Goal: Transaction & Acquisition: Purchase product/service

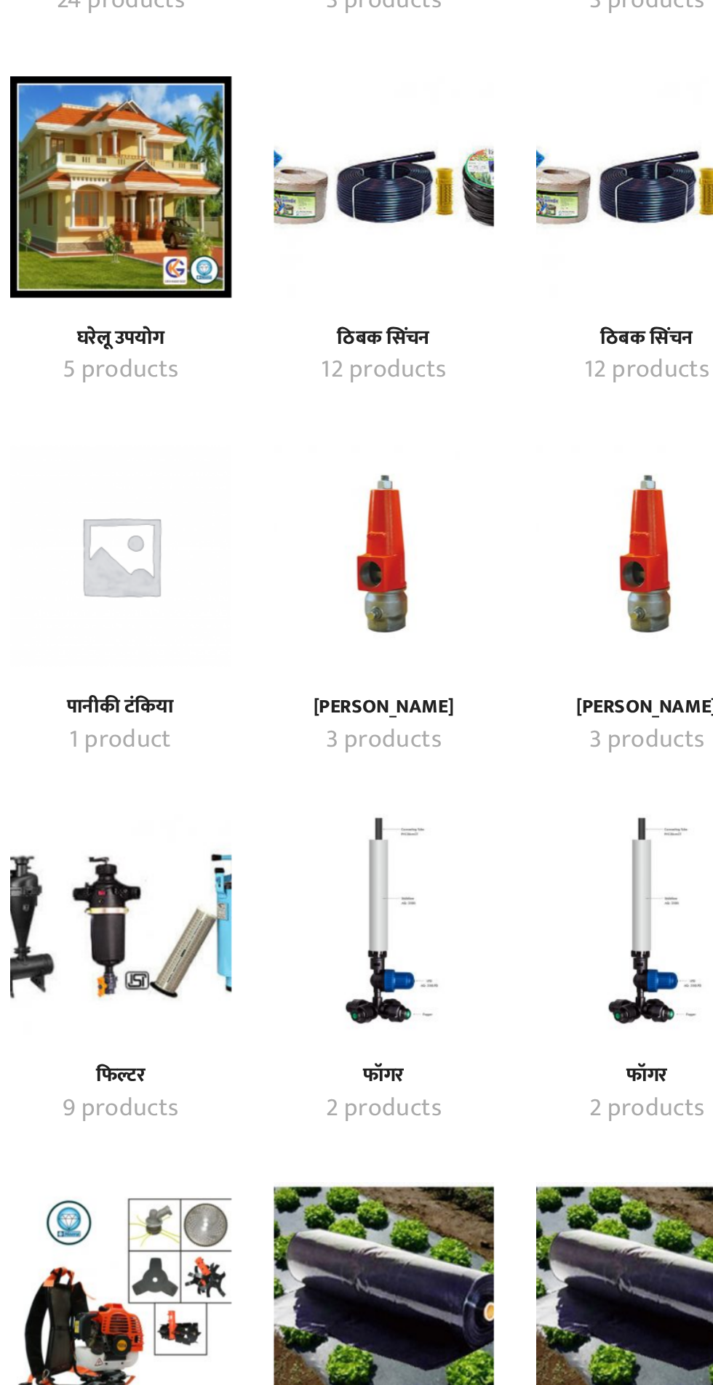
click at [307, 832] on img "Visit product category प्रेशर रिलीफ व्हाॅल्व" at bounding box center [288, 828] width 115 height 115
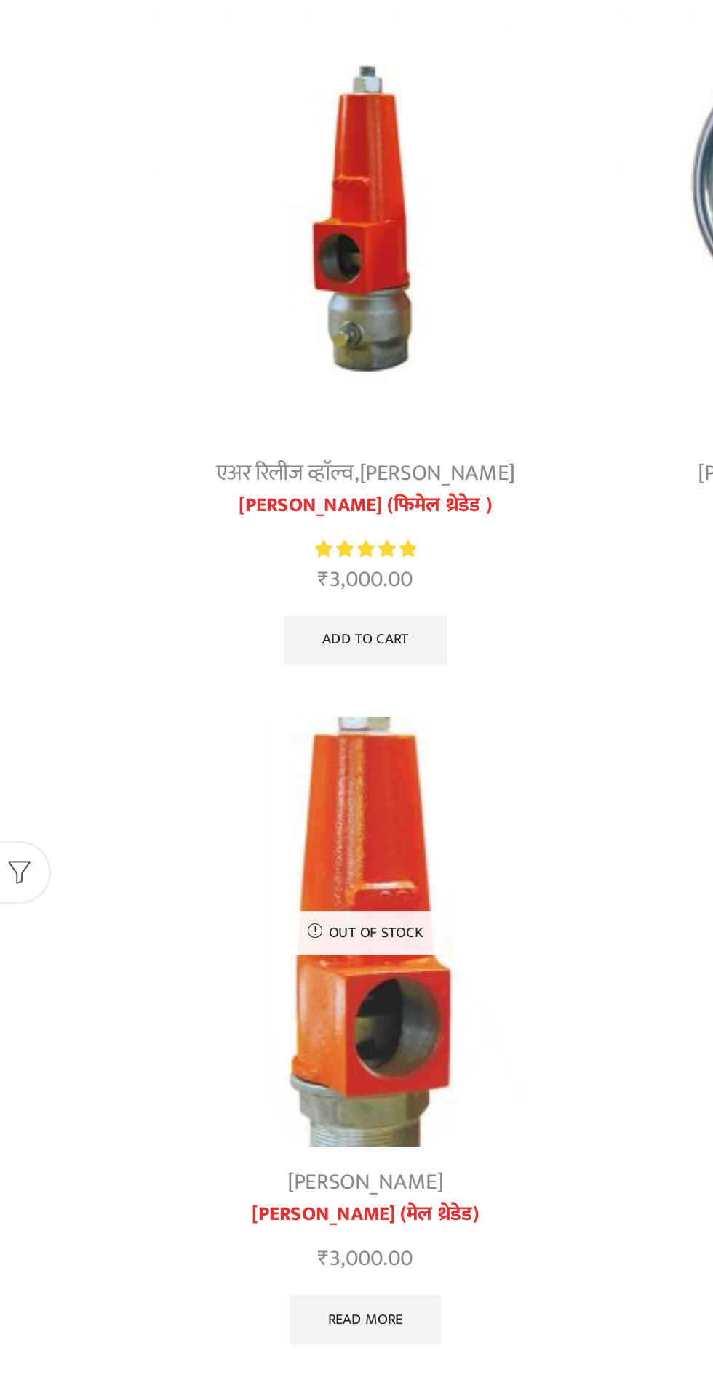
click at [217, 318] on img at bounding box center [220, 310] width 251 height 251
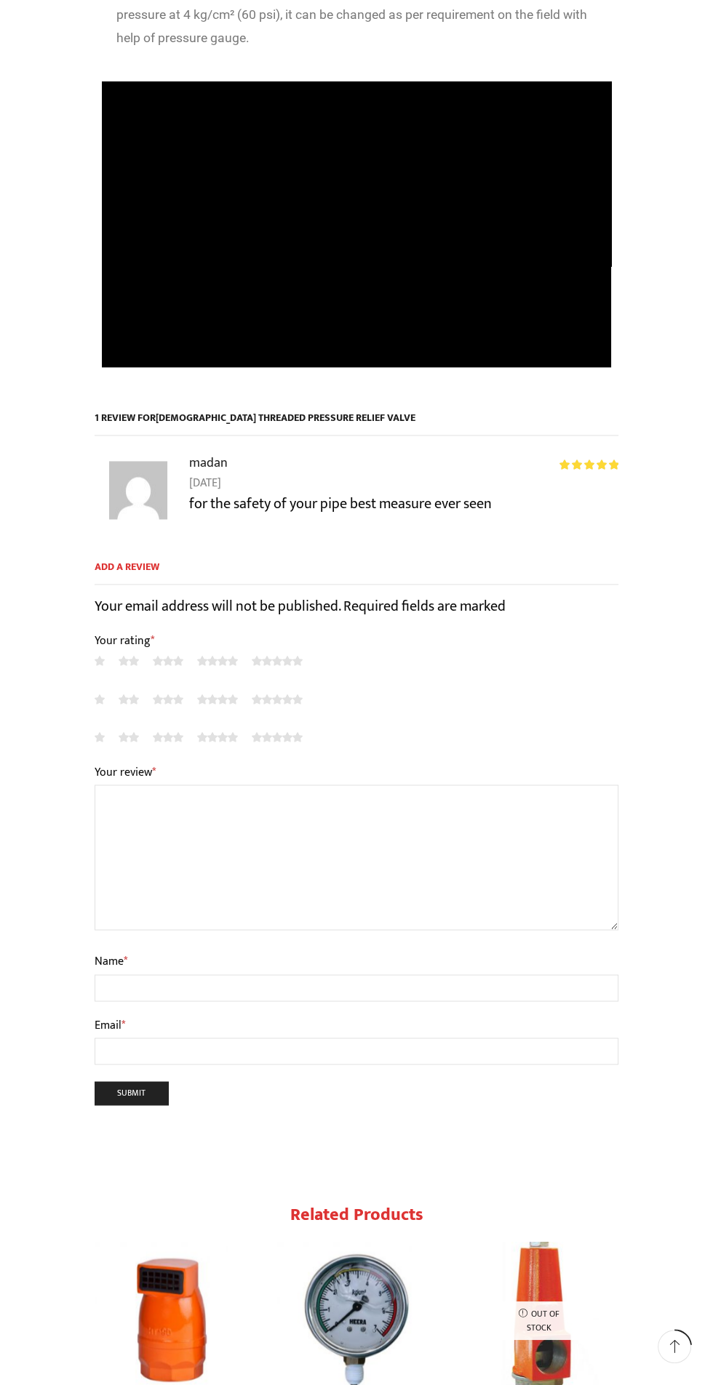
scroll to position [1732, 0]
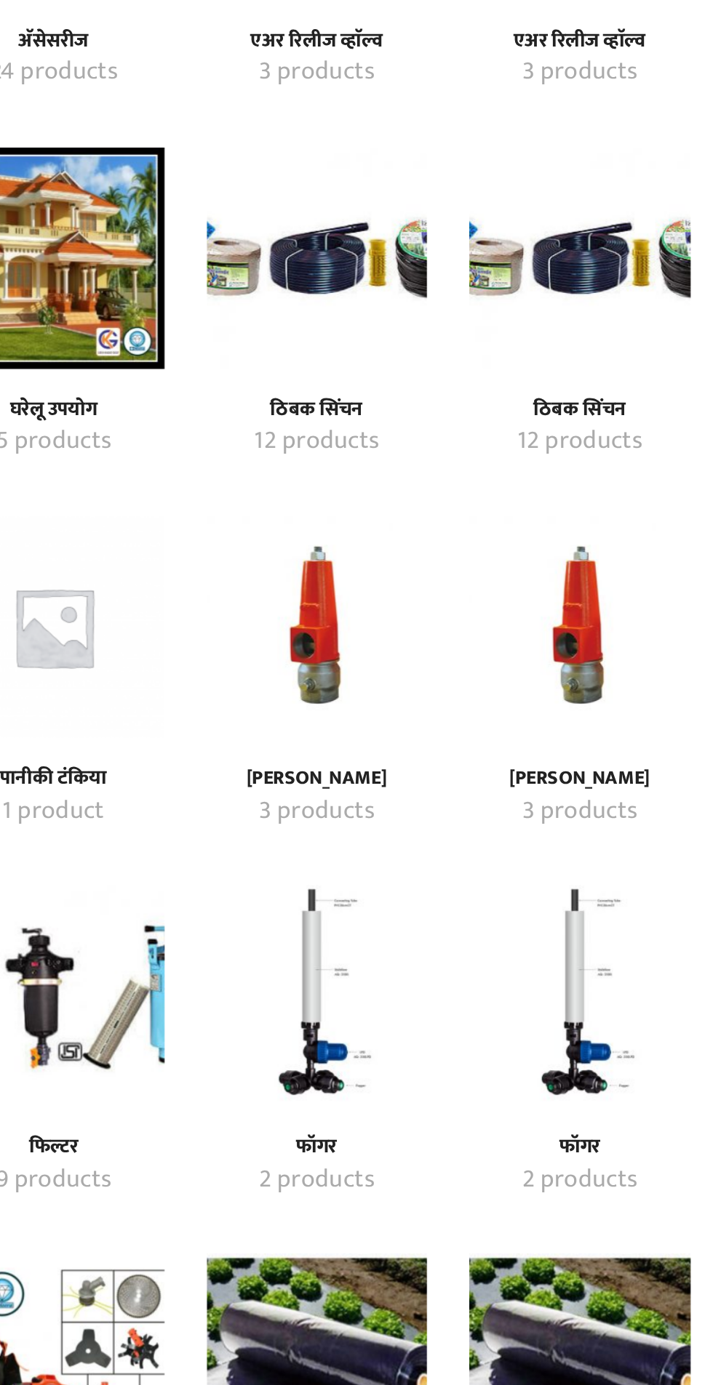
click at [299, 663] on img "Visit product category ठिबक सिंचन" at bounding box center [288, 637] width 115 height 115
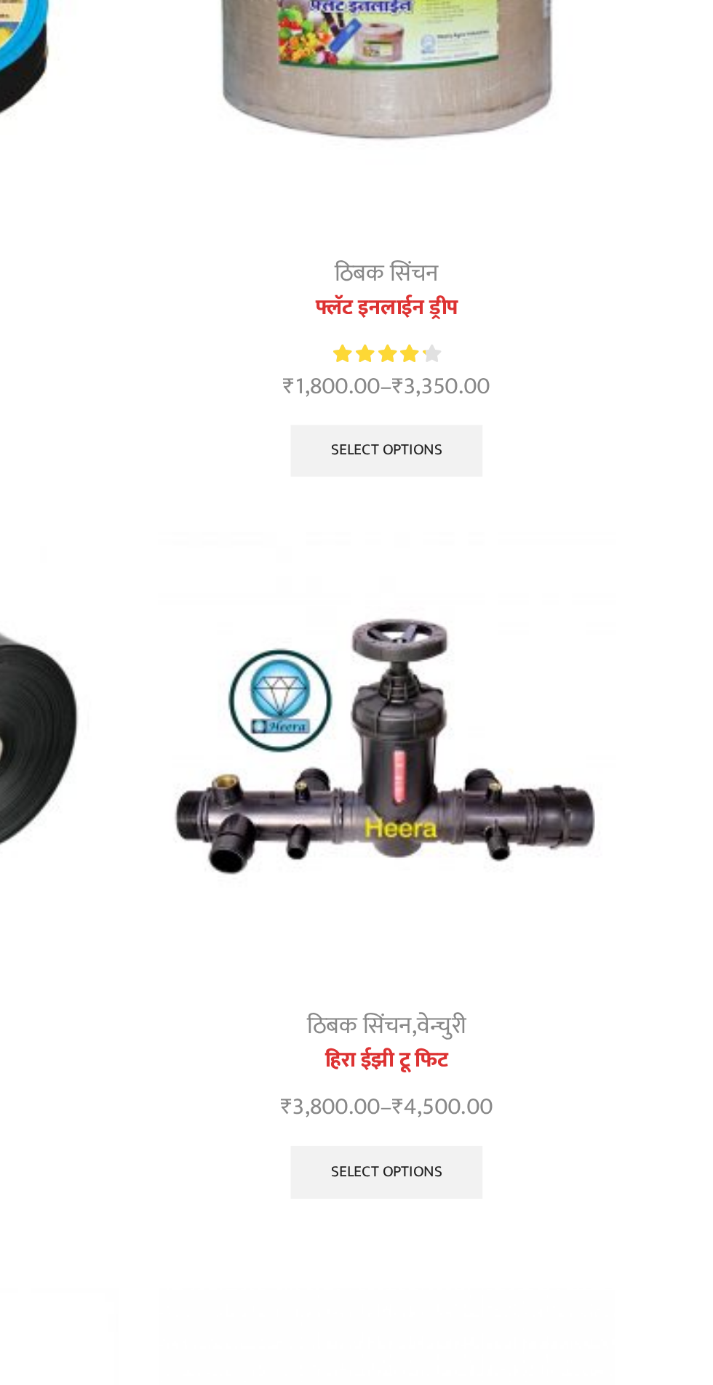
scroll to position [1, 0]
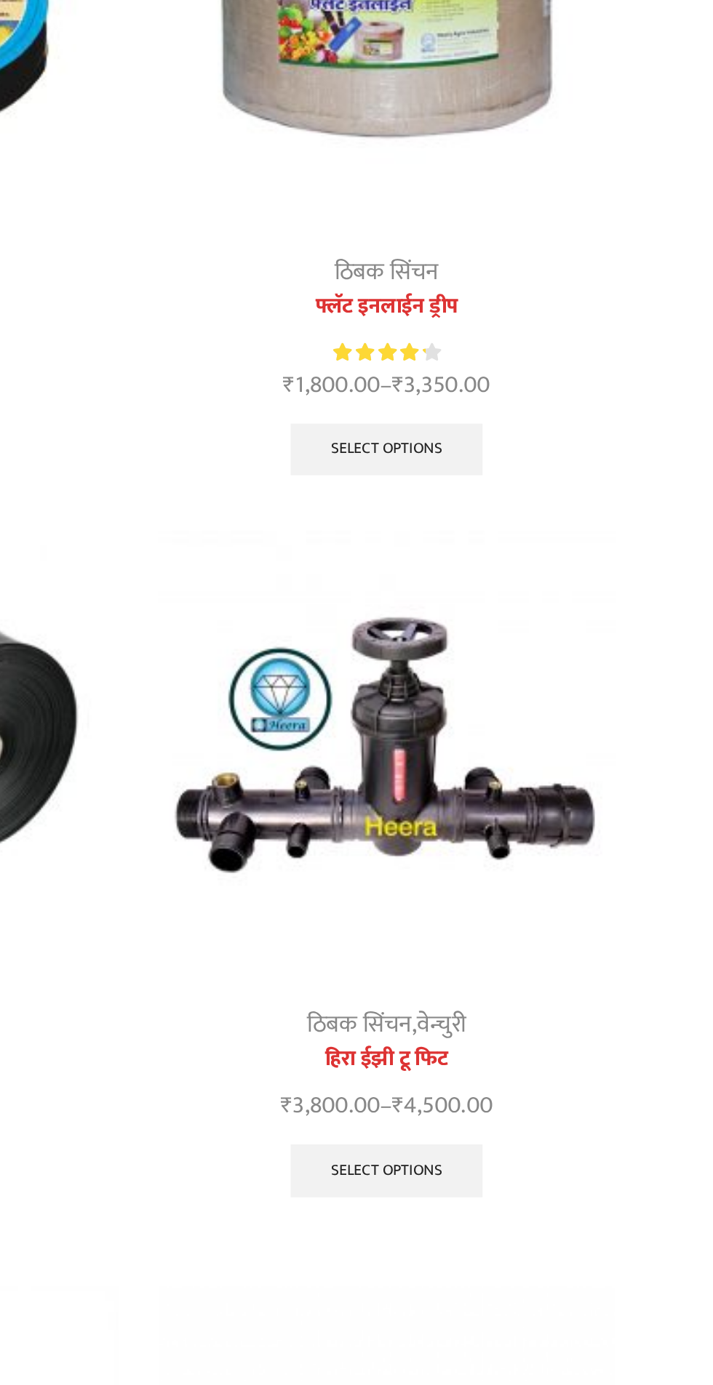
click at [518, 948] on link "Select options" at bounding box center [493, 949] width 106 height 29
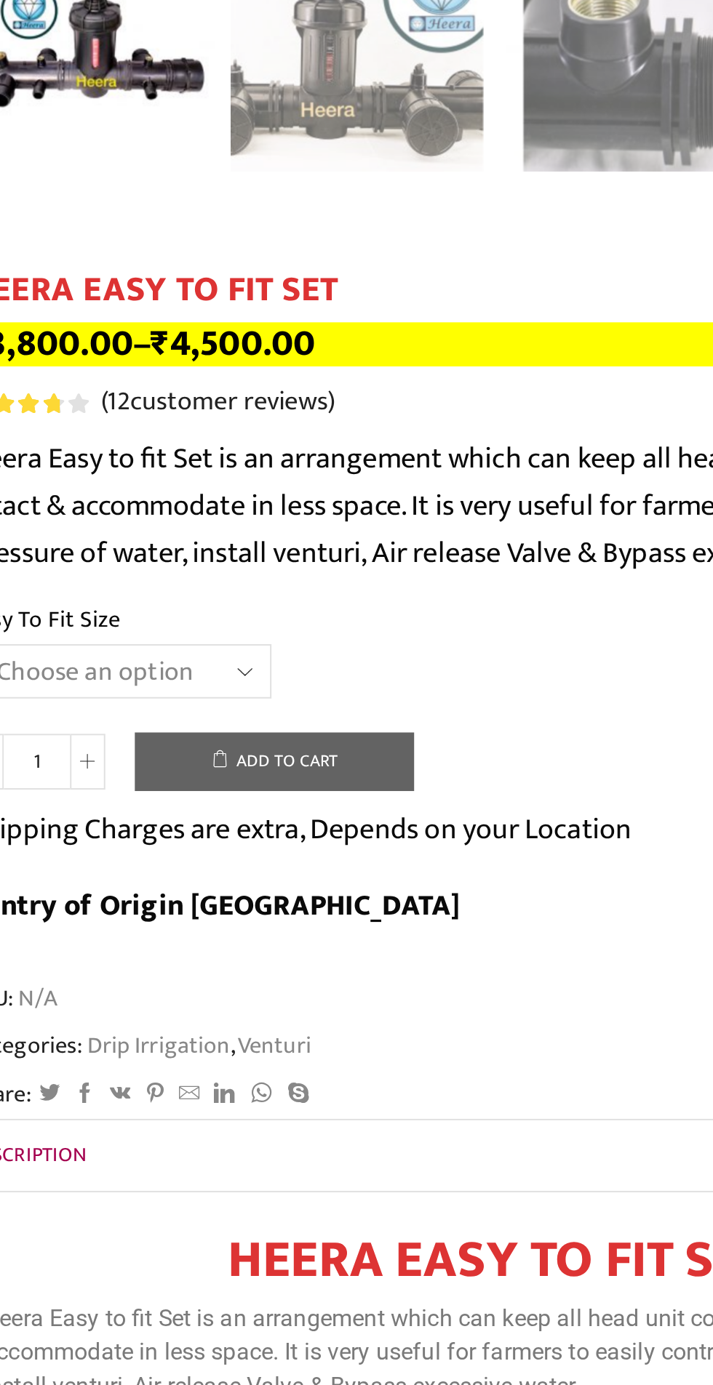
scroll to position [7, 0]
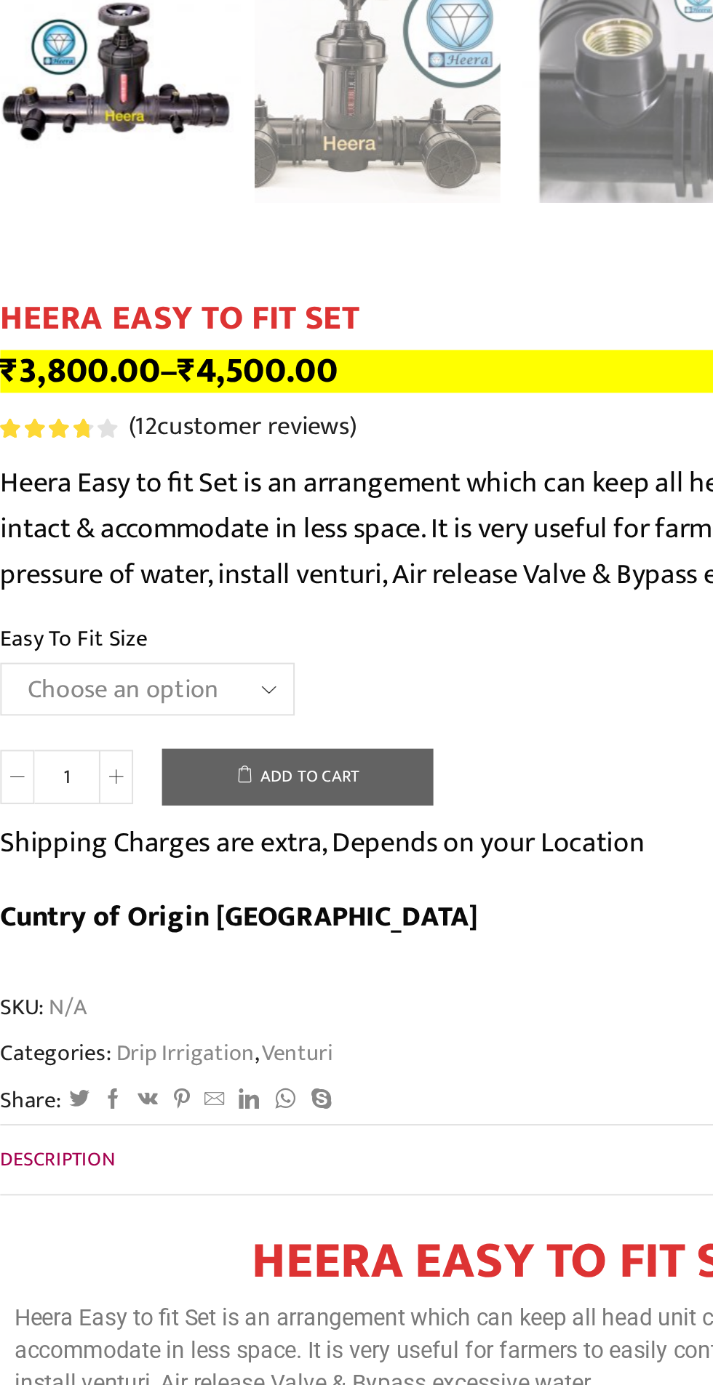
click at [219, 894] on select "Choose an option 2" Easy To Fit 2.5" Easy To Fit 3" Easy To Fit" at bounding box center [170, 895] width 150 height 27
select select "3" Easy To Fit"
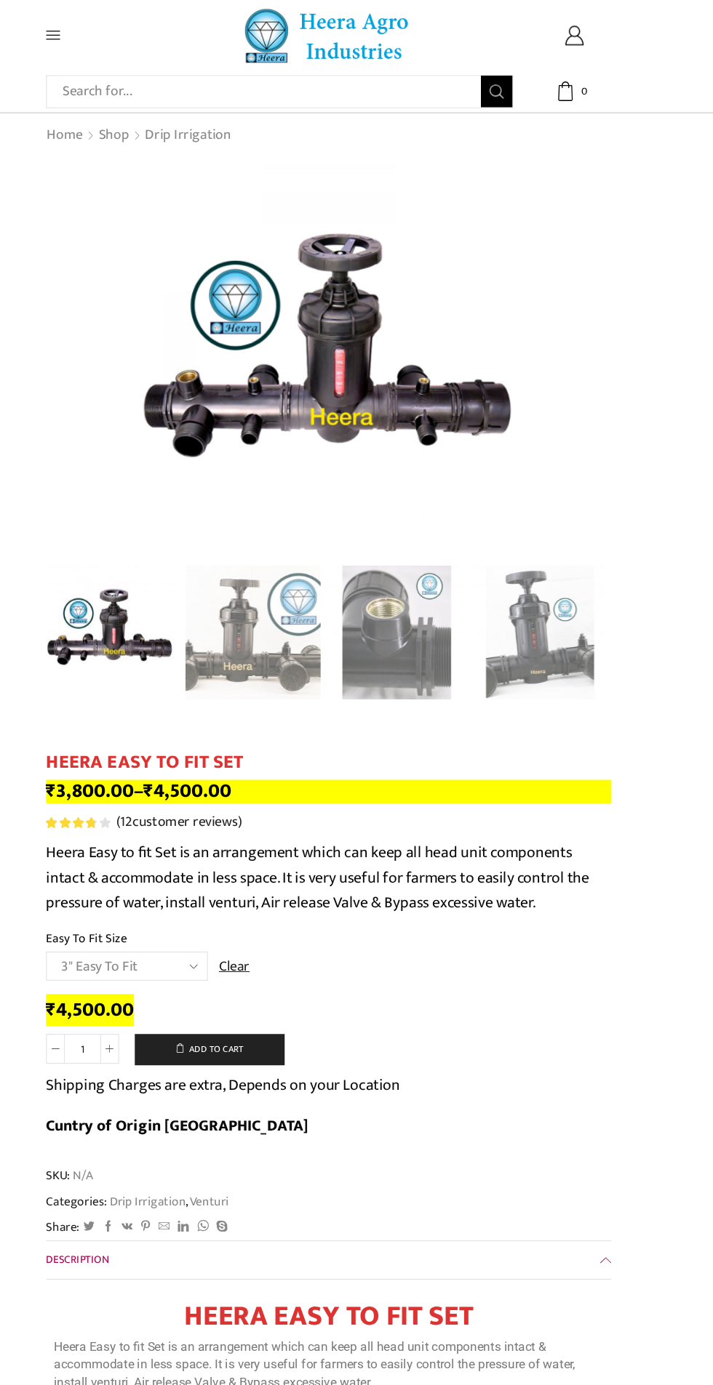
scroll to position [0, 0]
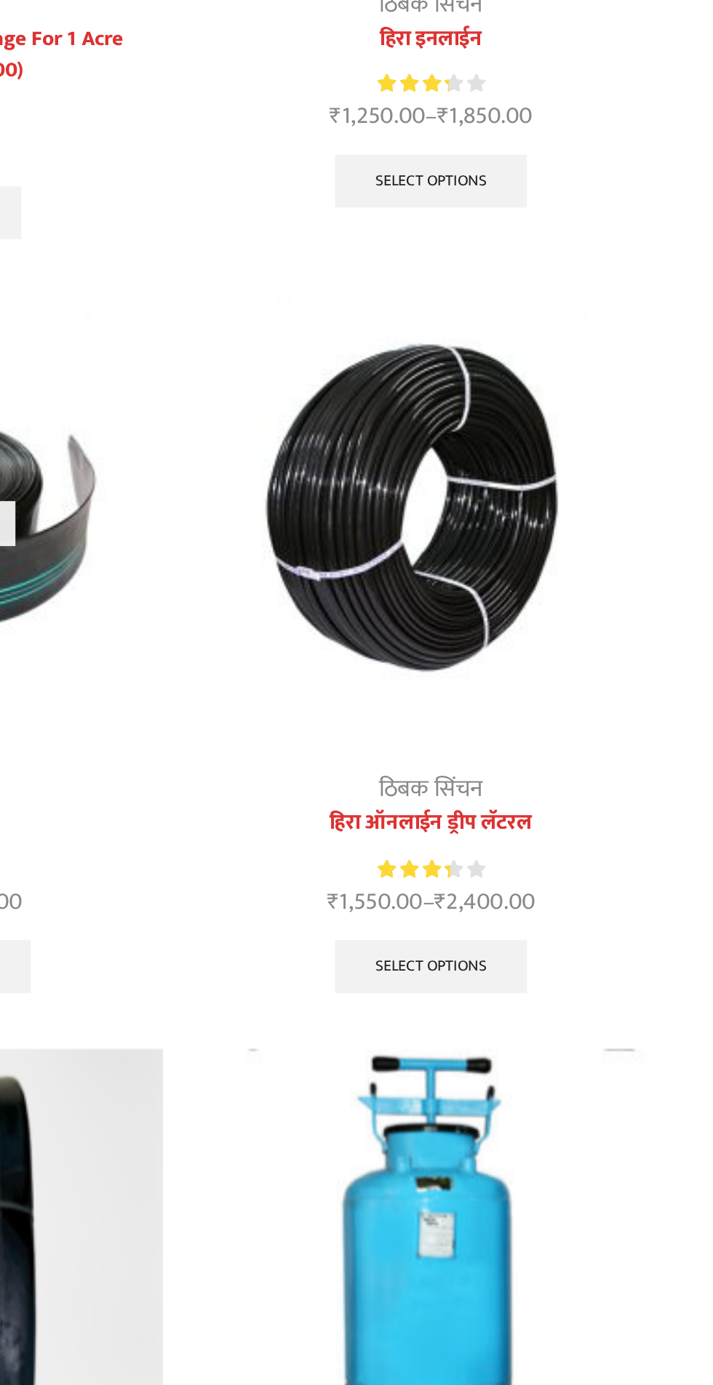
scroll to position [1235, 0]
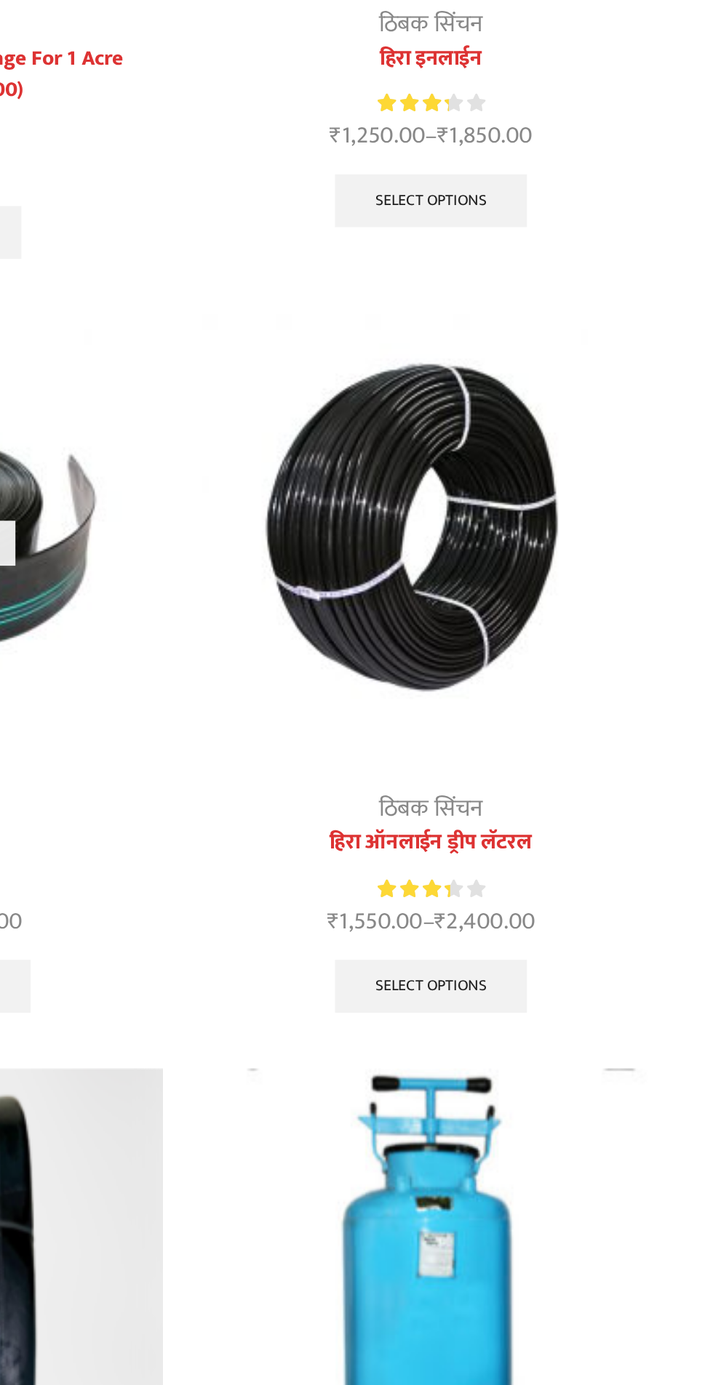
click at [498, 347] on img at bounding box center [492, 334] width 251 height 251
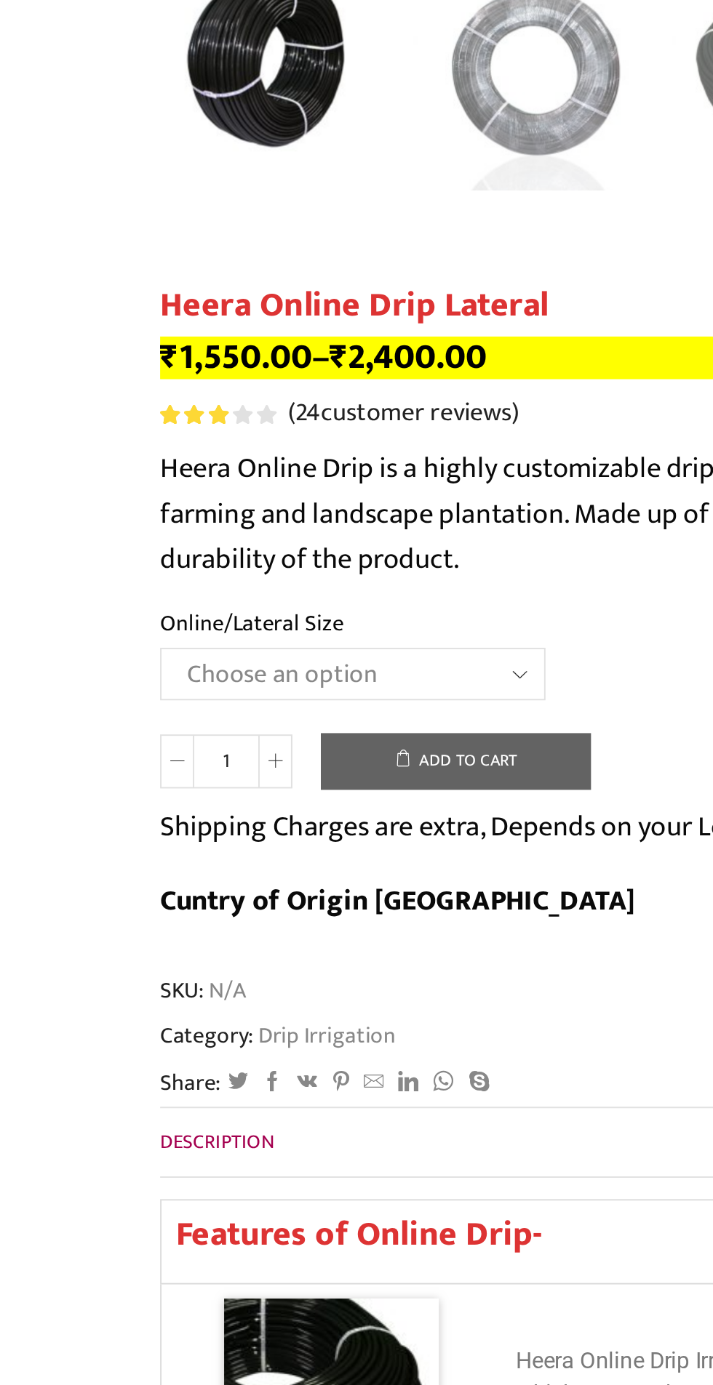
click at [257, 895] on select "Choose an option Heera Online 16MM Heera Online GOLD 16MM Heera Online 12MM Hee…" at bounding box center [193, 895] width 197 height 27
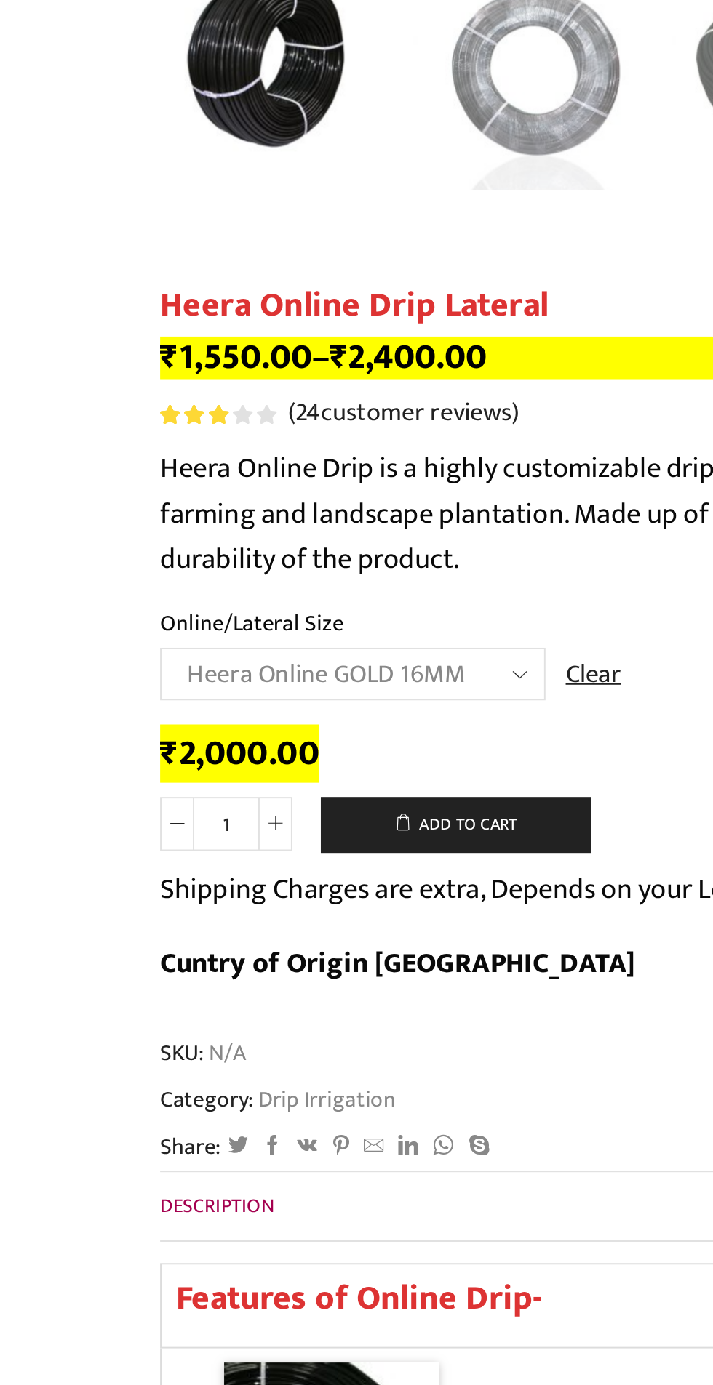
click at [251, 899] on select "Choose an option Heera Online 16MM Heera Online GOLD 16MM Heera Online 12MM Hee…" at bounding box center [193, 895] width 197 height 27
select select "Heera Online 16MM"
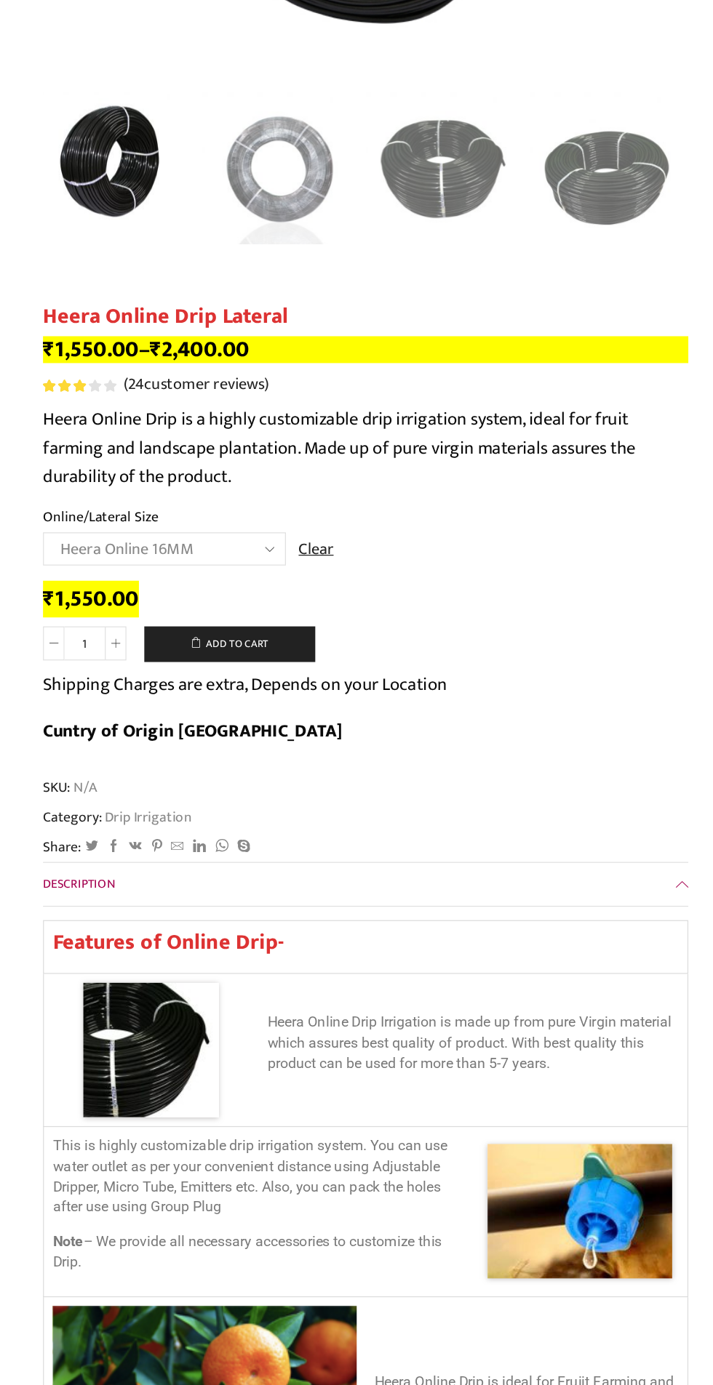
scroll to position [199, 0]
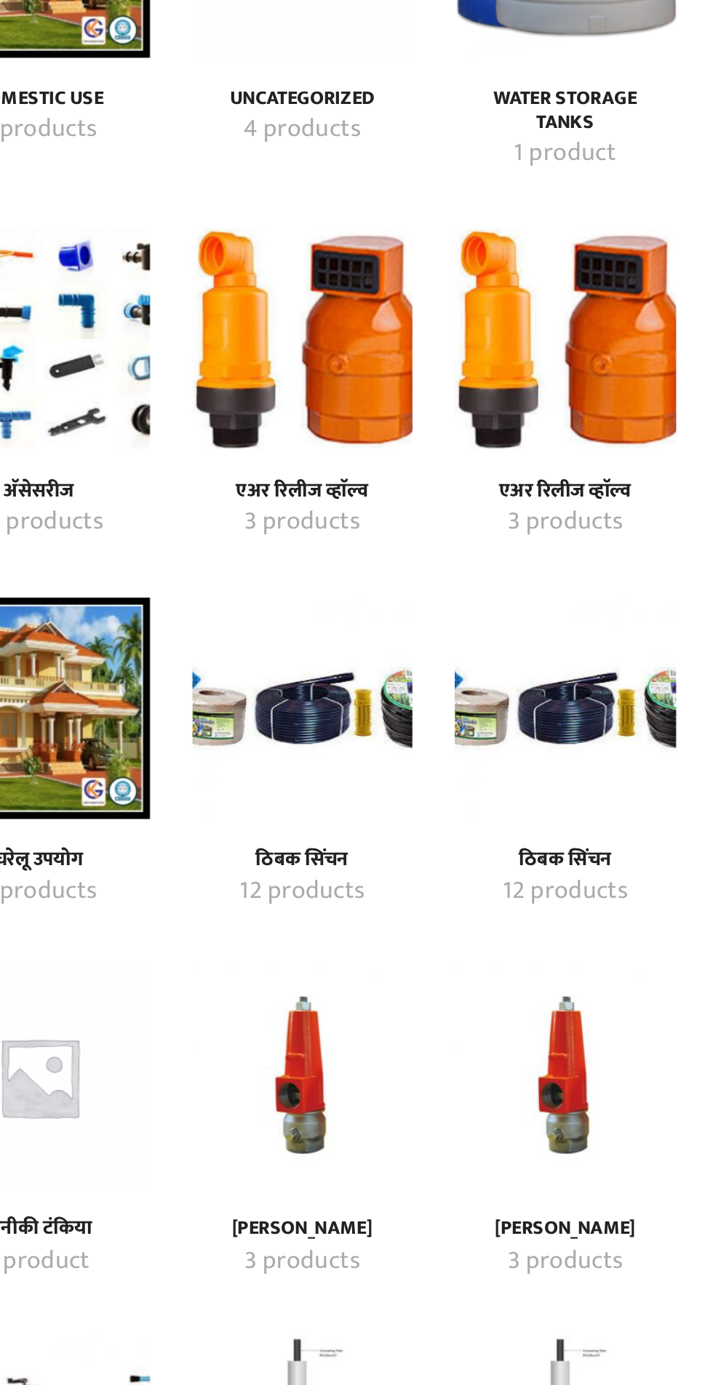
click at [299, 666] on img "Visit product category ठिबक सिंचन" at bounding box center [288, 637] width 115 height 115
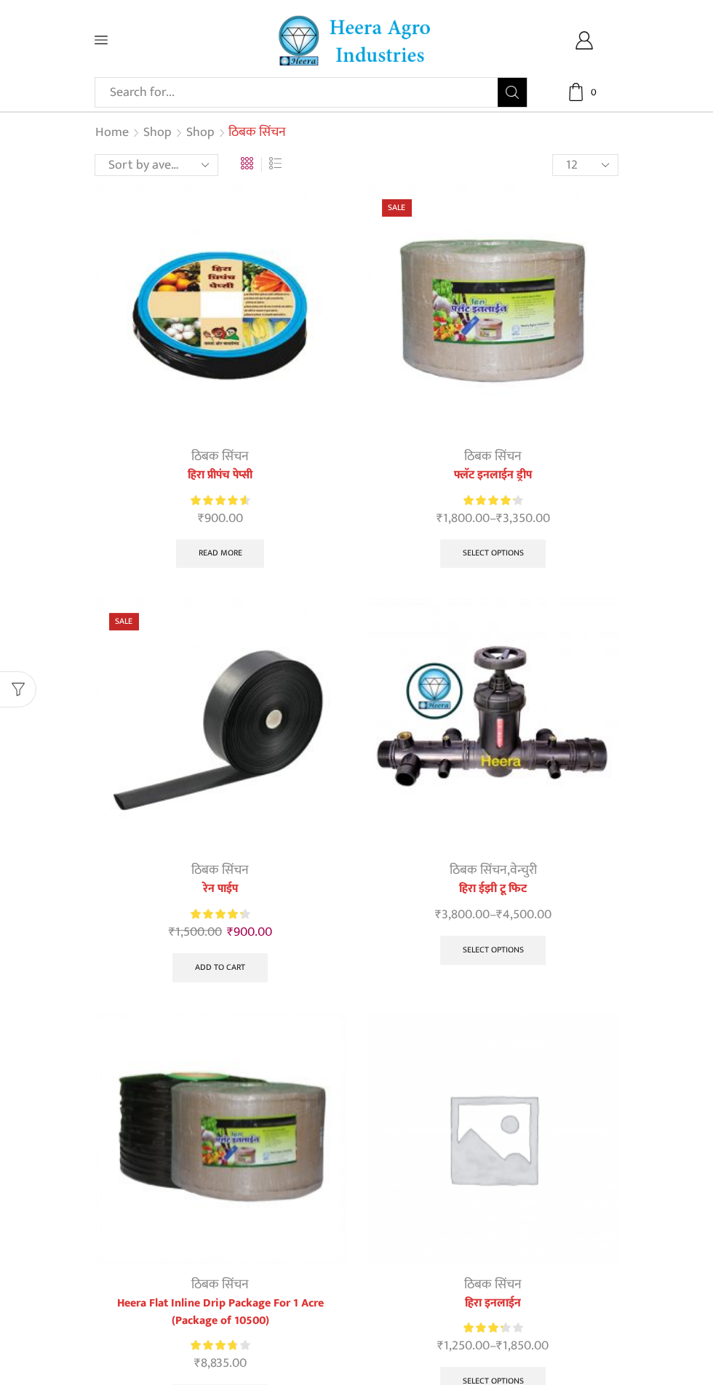
click at [498, 339] on img at bounding box center [492, 310] width 251 height 251
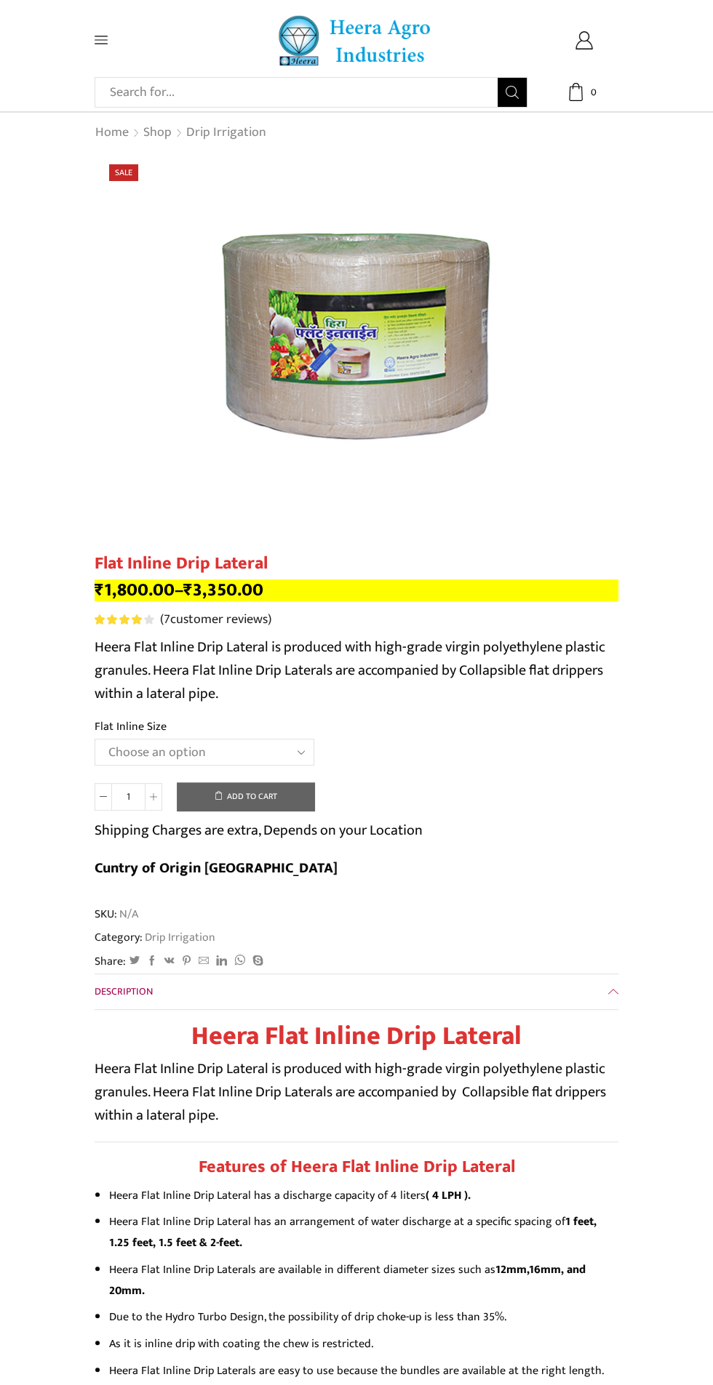
click at [247, 758] on select "Choose an option 12 MM 0.25 Thickness (30 CM) 12 MM 0.25 Thickness (40 CM) 12 M…" at bounding box center [205, 752] width 220 height 27
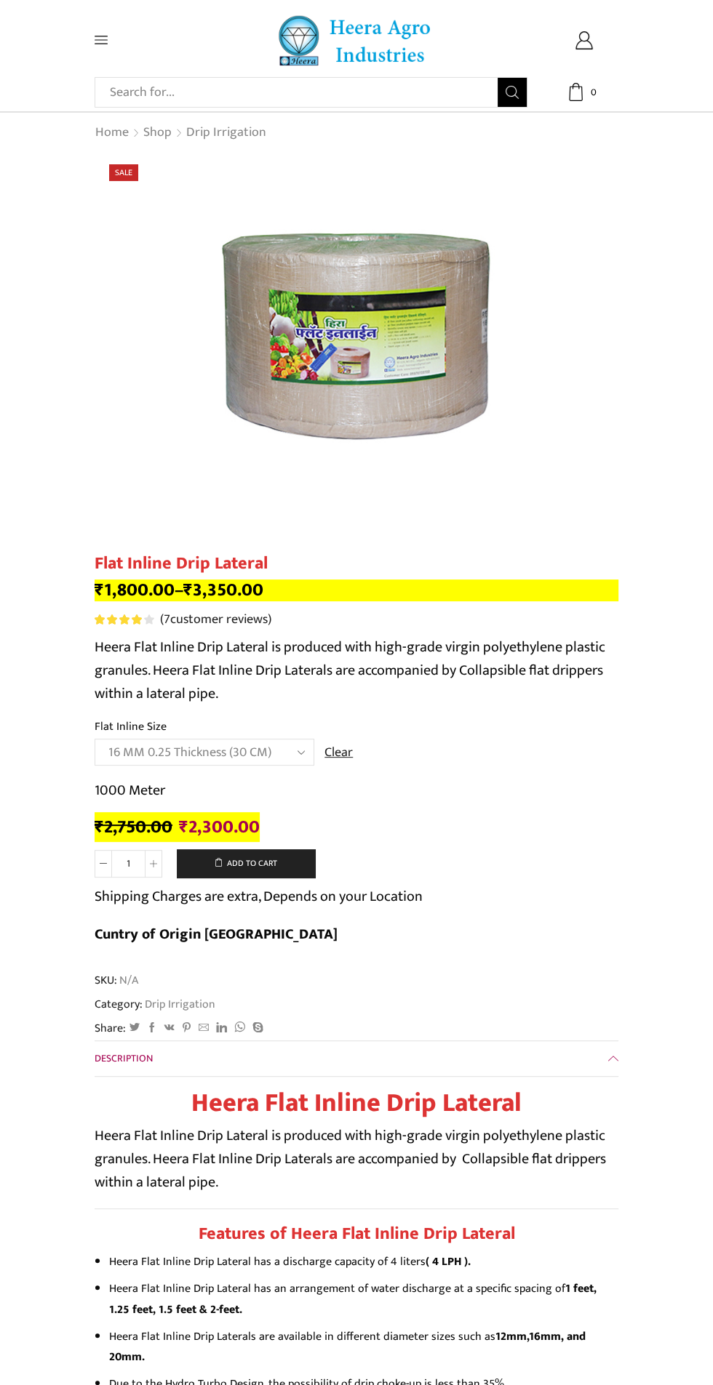
click at [305, 753] on select "Choose an option 12 MM 0.25 Thickness (30 CM) 12 MM 0.25 Thickness (40 CM) 12 M…" at bounding box center [205, 752] width 220 height 27
click at [259, 745] on select "Choose an option 12 MM 0.25 Thickness (30 CM) 12 MM 0.25 Thickness (40 CM) 12 M…" at bounding box center [205, 752] width 220 height 27
click at [284, 751] on select "Choose an option 12 MM 0.25 Thickness (30 CM) 12 MM 0.25 Thickness (40 CM) 12 M…" at bounding box center [205, 752] width 220 height 27
click at [284, 754] on select "Choose an option 12 MM 0.25 Thickness (30 CM) 12 MM 0.25 Thickness (40 CM) 12 M…" at bounding box center [205, 752] width 220 height 27
select select "16 MM 0.40 Thickness (50 CM)"
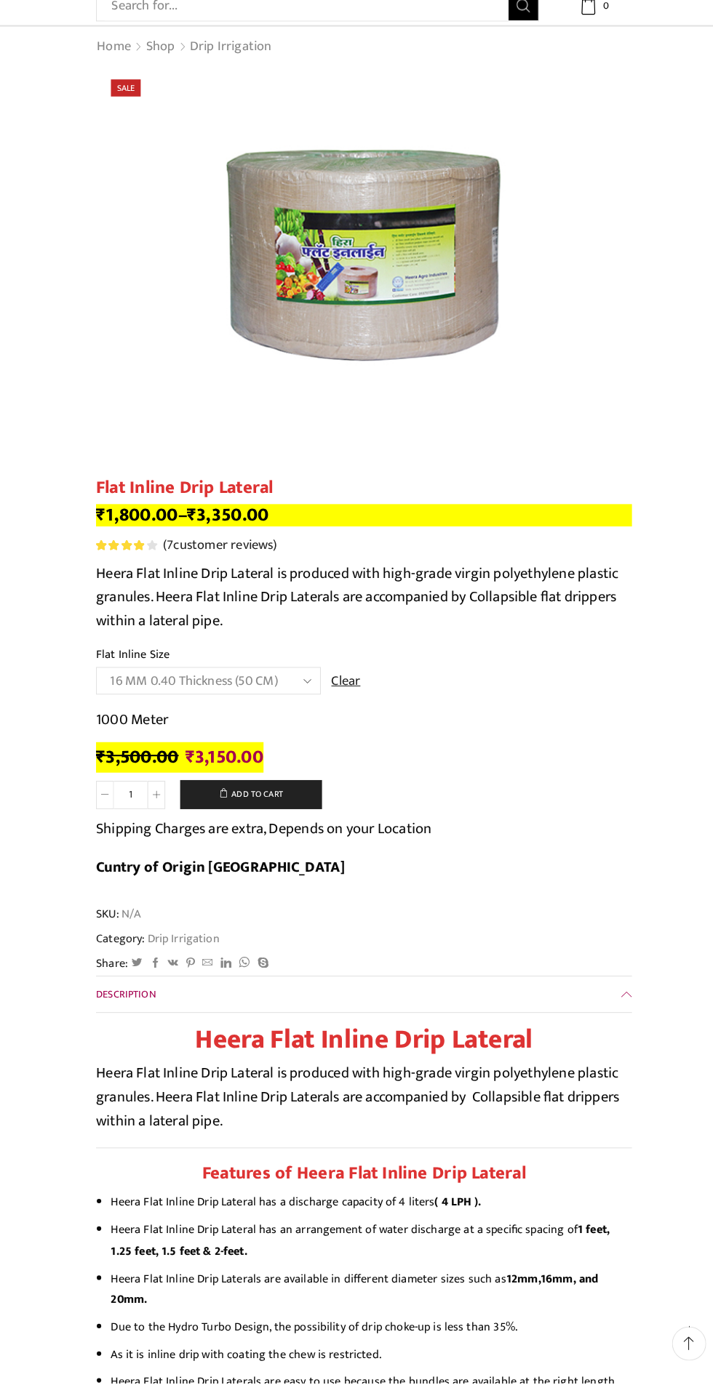
scroll to position [55, 0]
click at [161, 810] on span at bounding box center [153, 810] width 17 height 28
type input "2"
click at [271, 810] on button "Add to cart" at bounding box center [246, 809] width 138 height 29
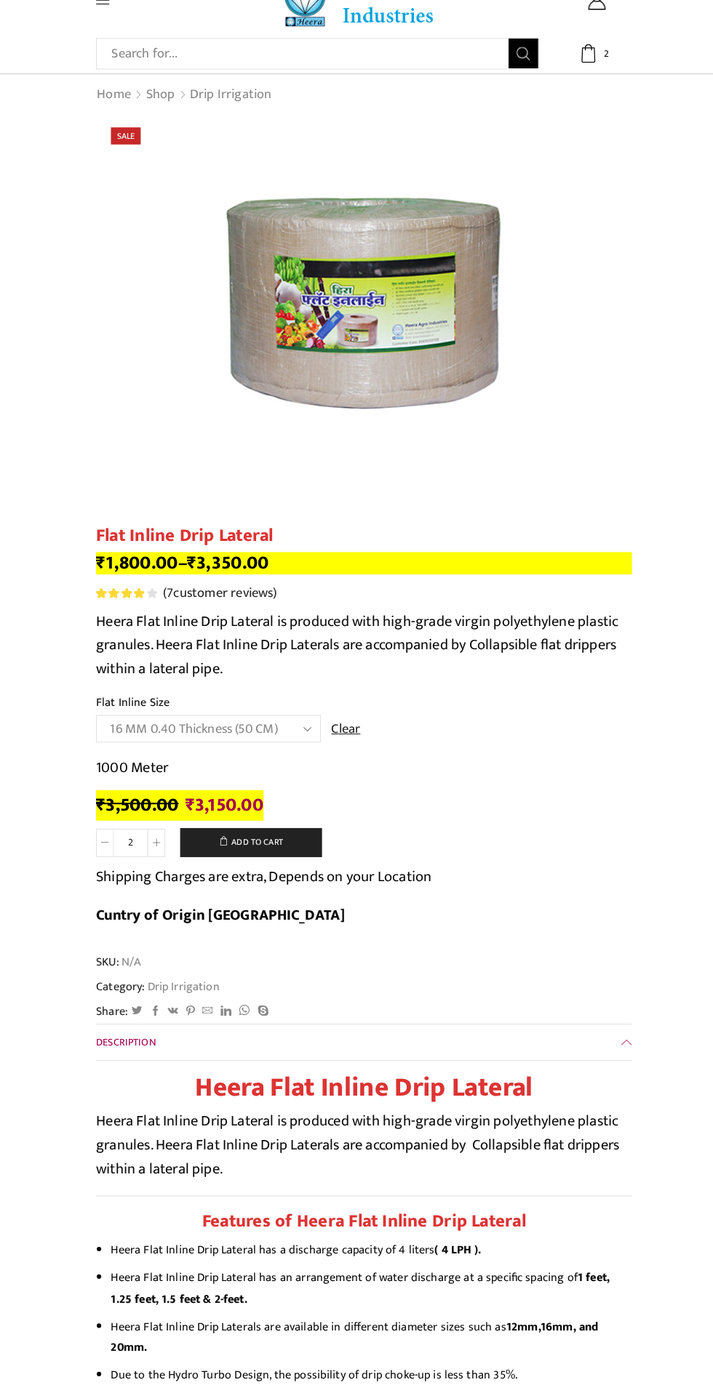
scroll to position [0, 0]
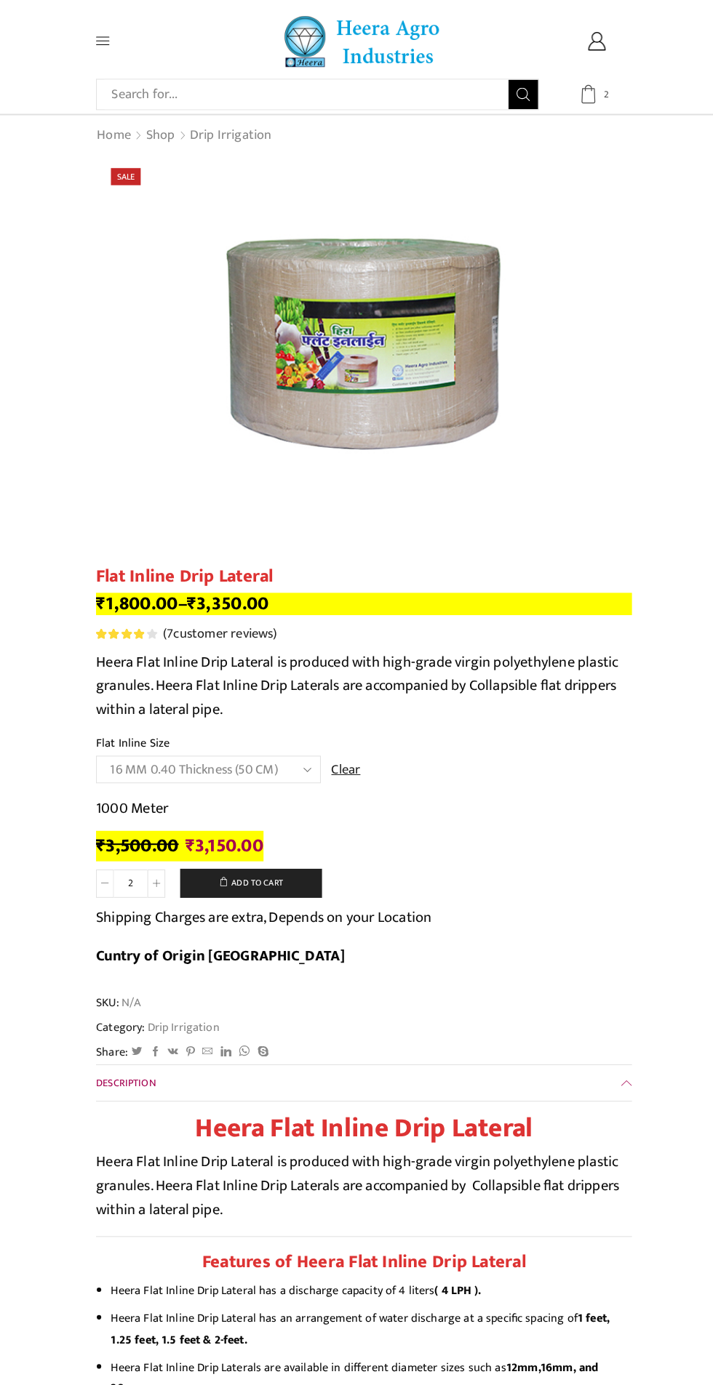
click at [575, 94] on icon at bounding box center [576, 92] width 18 height 18
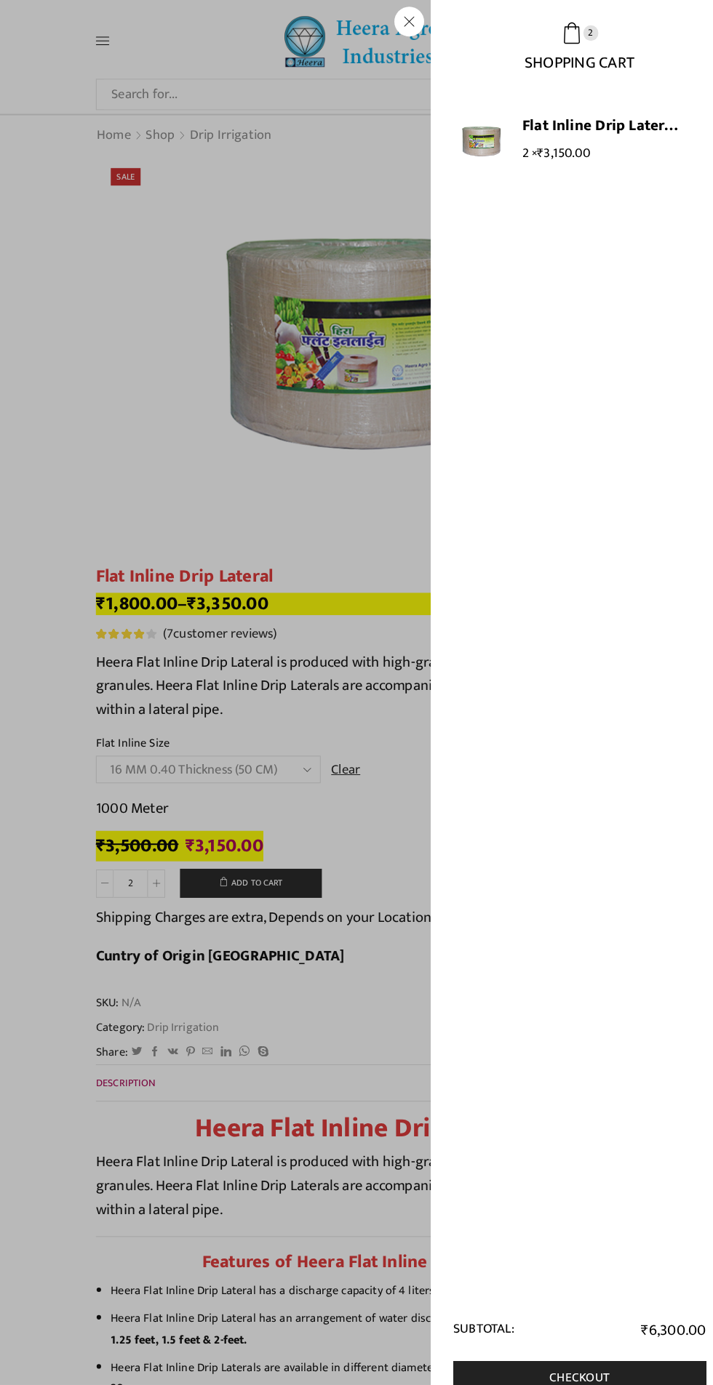
click at [617, 132] on link "Flat Inline Drip Lateral - 16 MM 0.40 Thickness (50 CM)" at bounding box center [590, 123] width 159 height 21
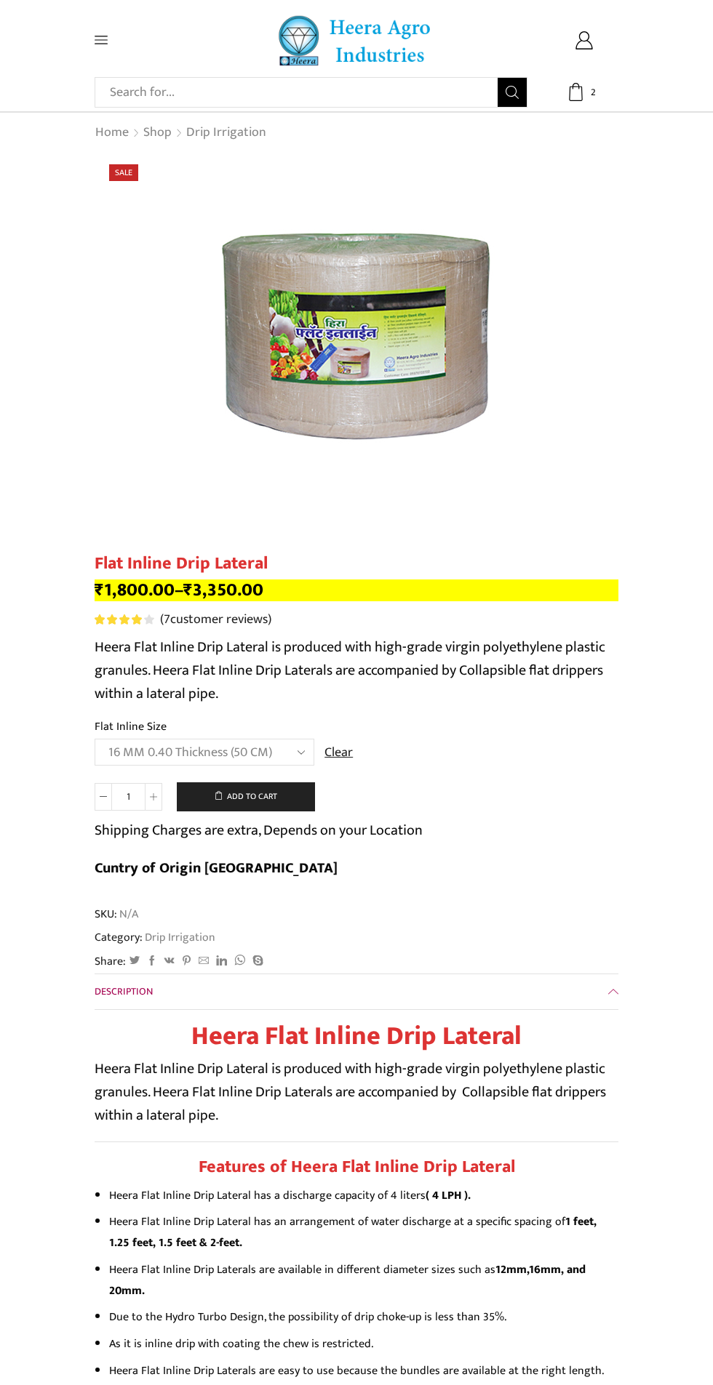
select select "16 MM 0.40 Thickness (50 CM)"
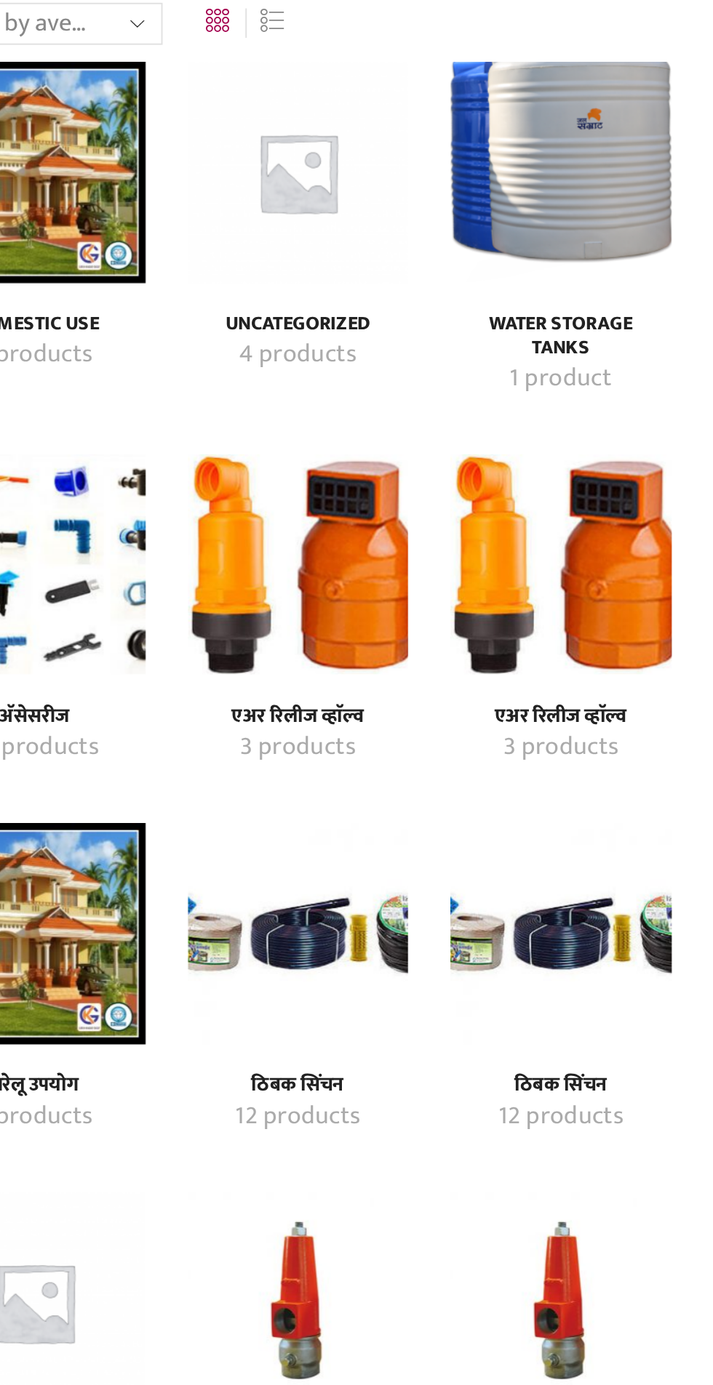
click at [426, 463] on img "Visit product category एअर रिलीज व्हाॅल्व" at bounding box center [424, 445] width 115 height 115
